Goal: Check status: Check status

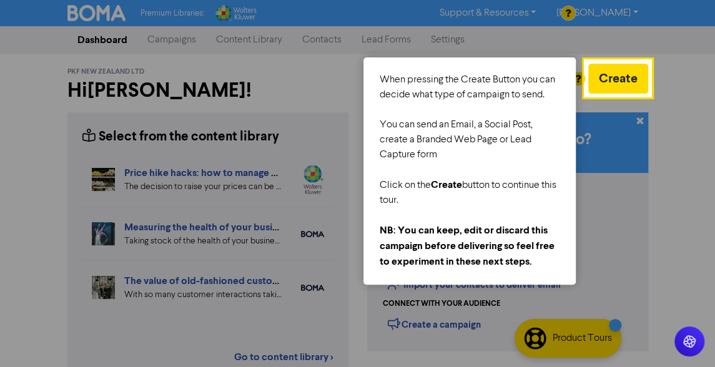
click at [171, 38] on div at bounding box center [292, 296] width 585 height 592
click at [629, 77] on button "Create" at bounding box center [618, 79] width 60 height 30
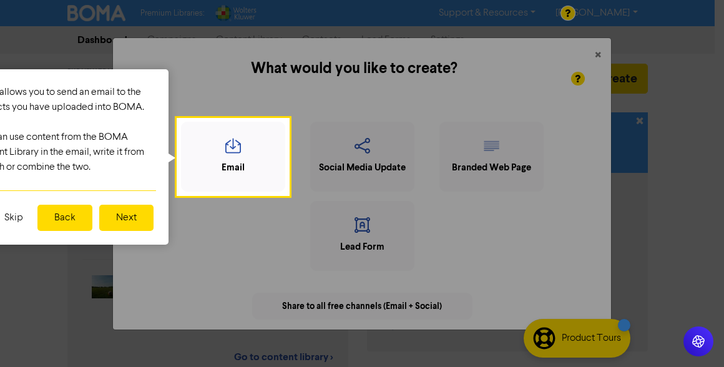
click at [599, 51] on div at bounding box center [506, 296] width 436 height 592
click at [11, 215] on button "Skip" at bounding box center [14, 218] width 34 height 26
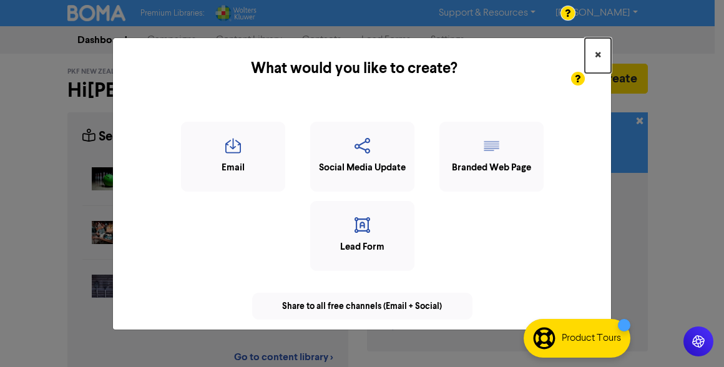
click at [601, 46] on button "×" at bounding box center [598, 55] width 26 height 35
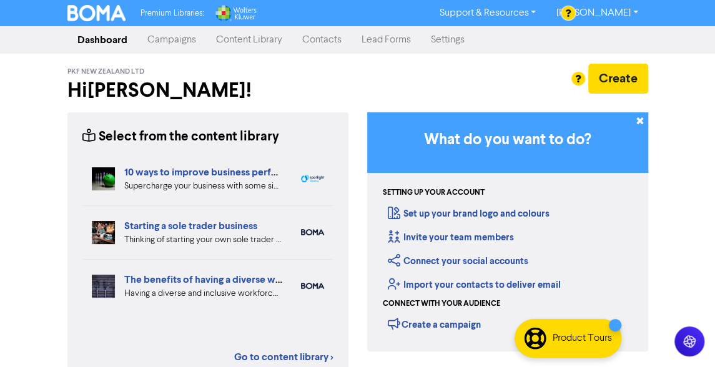
click at [172, 38] on link "Campaigns" at bounding box center [171, 39] width 69 height 25
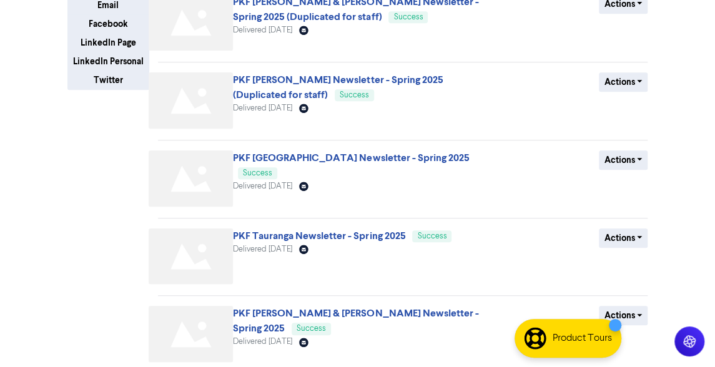
scroll to position [265, 0]
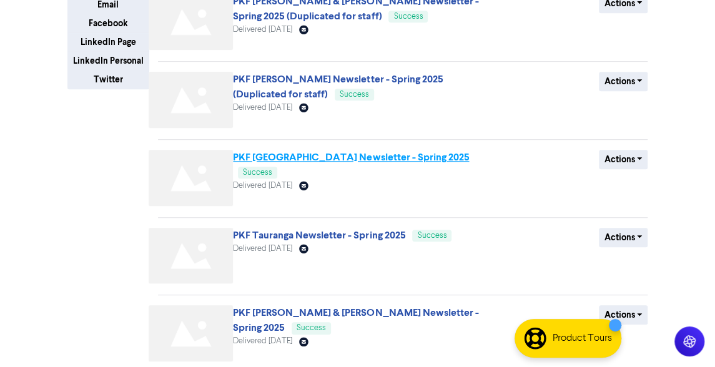
click at [328, 156] on link "PKF [GEOGRAPHIC_DATA] Newsletter - Spring 2025" at bounding box center [351, 157] width 236 height 12
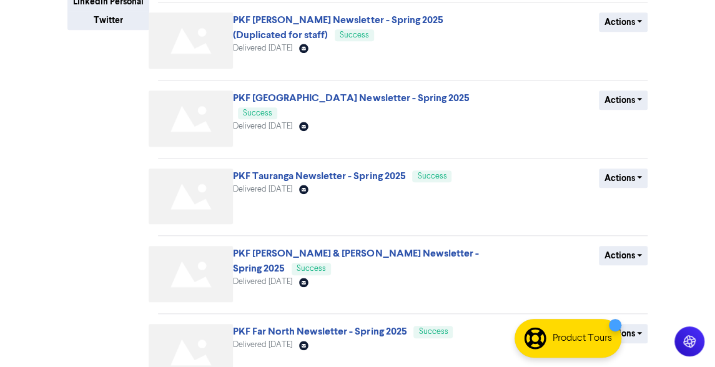
scroll to position [325, 0]
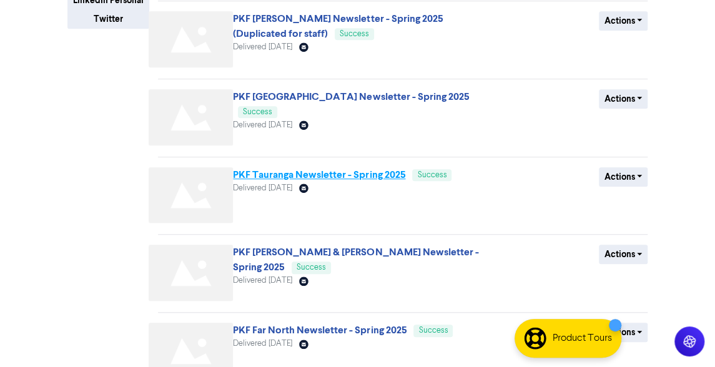
click at [325, 172] on link "PKF Tauranga Newsletter - Spring 2025" at bounding box center [319, 175] width 172 height 12
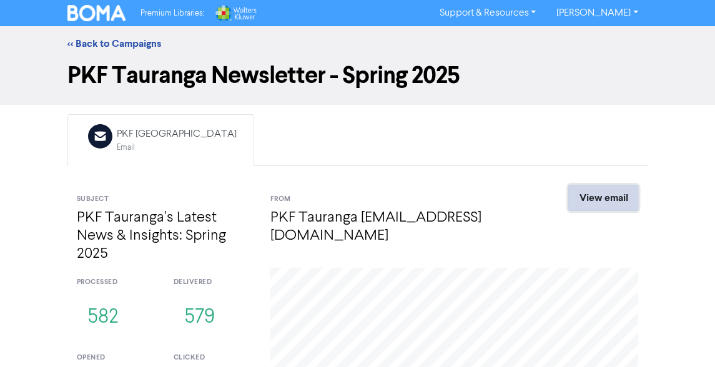
click at [597, 197] on link "View email" at bounding box center [603, 198] width 70 height 26
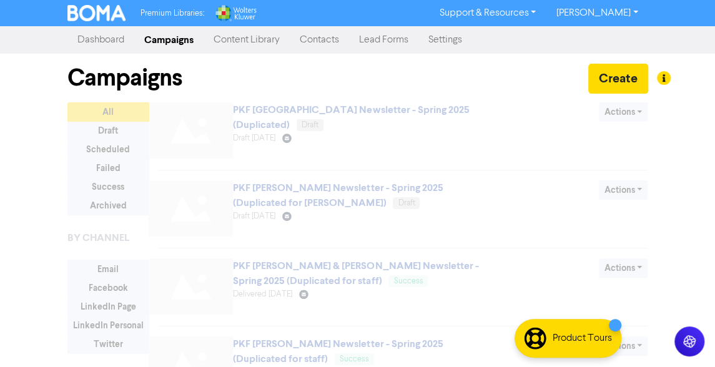
scroll to position [325, 0]
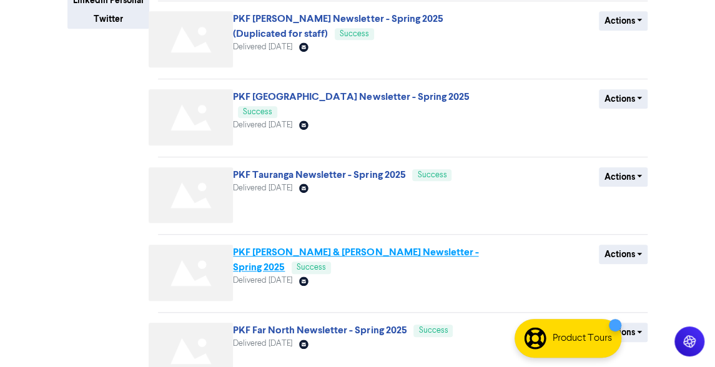
click at [339, 252] on link "PKF [PERSON_NAME] & [PERSON_NAME] Newsletter - Spring 2025" at bounding box center [355, 259] width 245 height 27
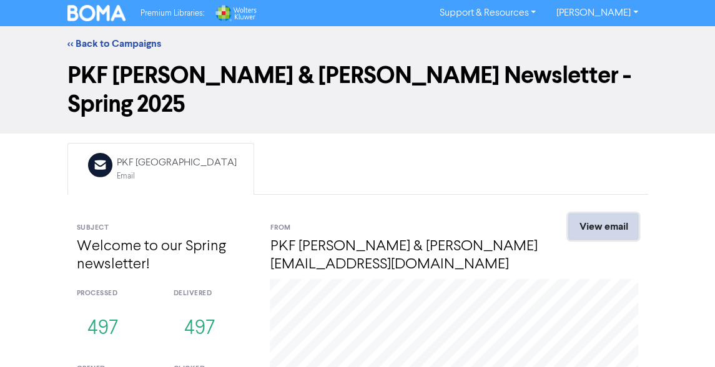
click at [591, 214] on link "View email" at bounding box center [603, 227] width 70 height 26
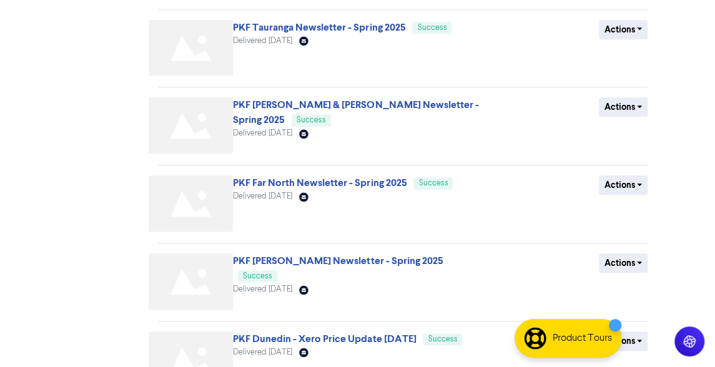
scroll to position [473, 0]
click at [352, 179] on link "PKF Far North Newsletter - Spring 2025" at bounding box center [320, 182] width 174 height 12
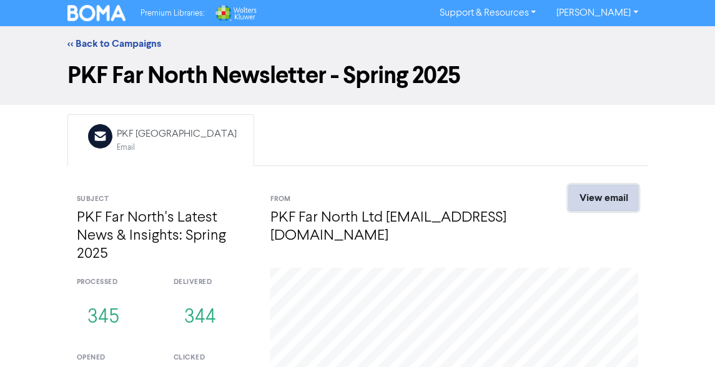
click at [601, 197] on link "View email" at bounding box center [603, 198] width 70 height 26
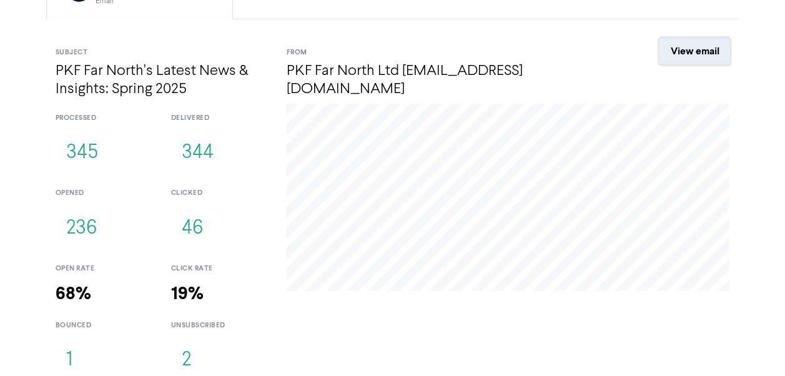
scroll to position [155, 0]
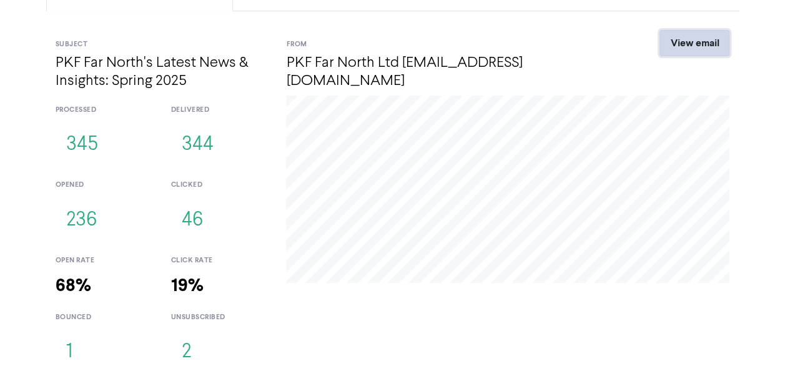
click at [697, 44] on link "View email" at bounding box center [694, 43] width 70 height 26
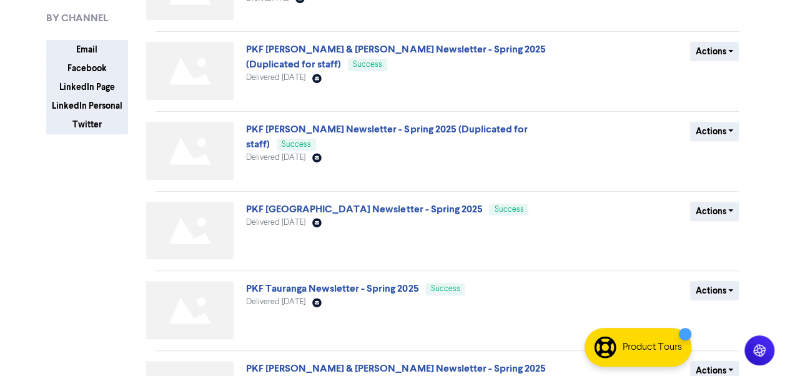
scroll to position [217, 0]
